Goal: Task Accomplishment & Management: Manage account settings

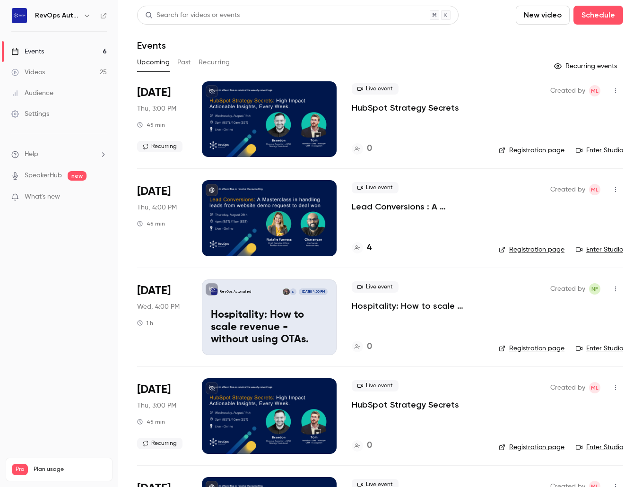
click at [295, 217] on div at bounding box center [269, 218] width 135 height 76
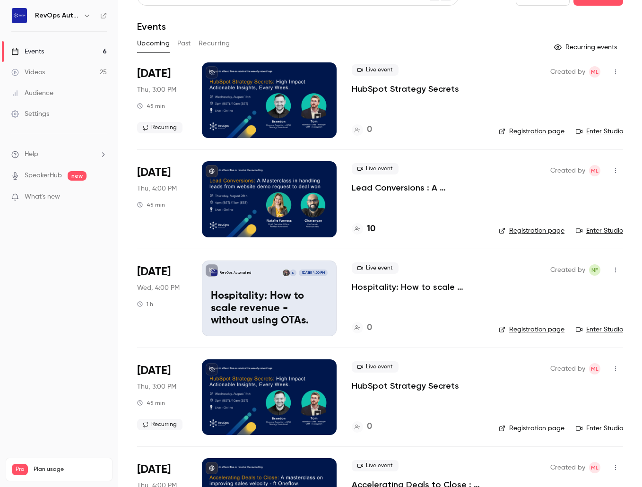
scroll to position [27, 0]
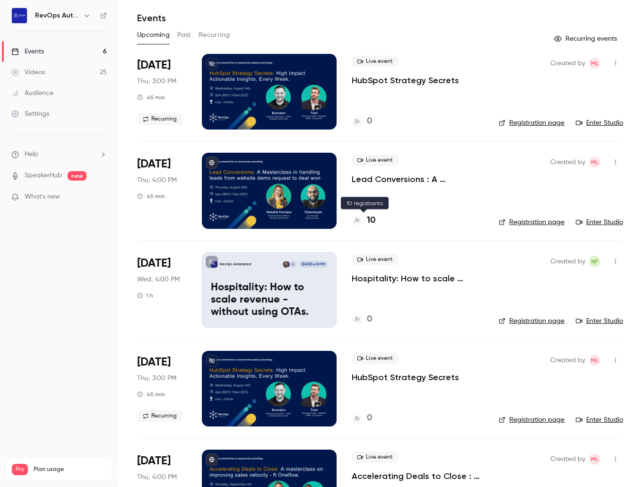
click at [373, 220] on h4 "10" at bounding box center [371, 220] width 9 height 13
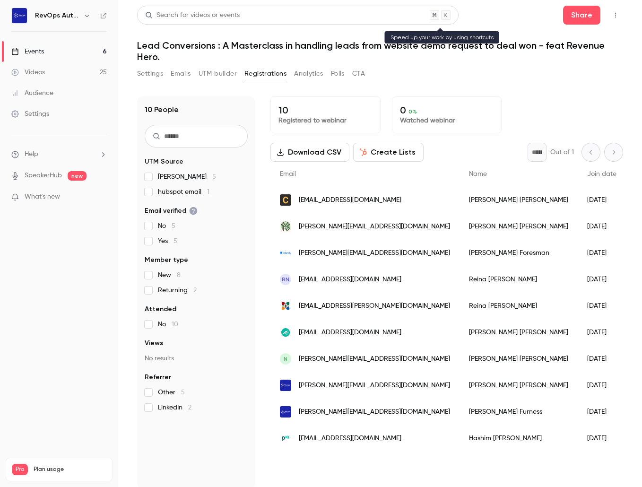
click at [222, 16] on div "Search for videos or events" at bounding box center [192, 15] width 95 height 10
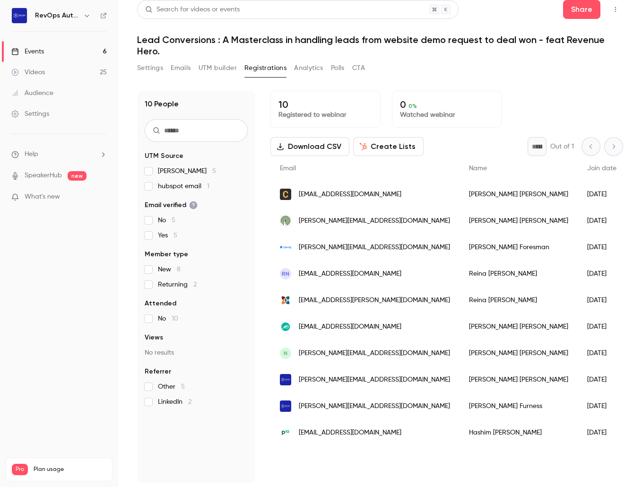
scroll to position [8, 0]
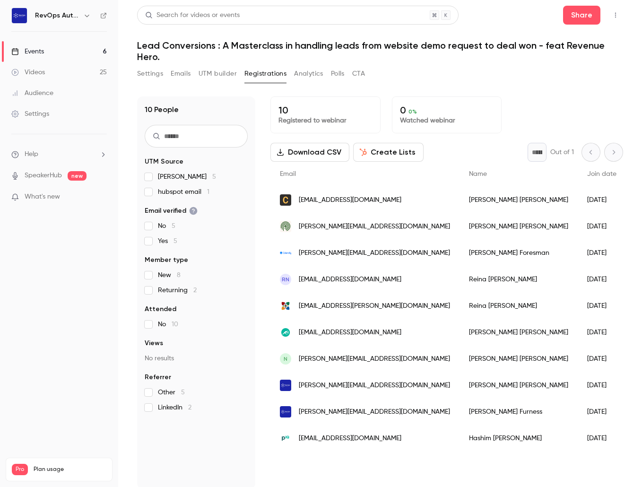
click at [293, 116] on p "Registered to webinar" at bounding box center [325, 120] width 94 height 9
